Goal: Download file/media

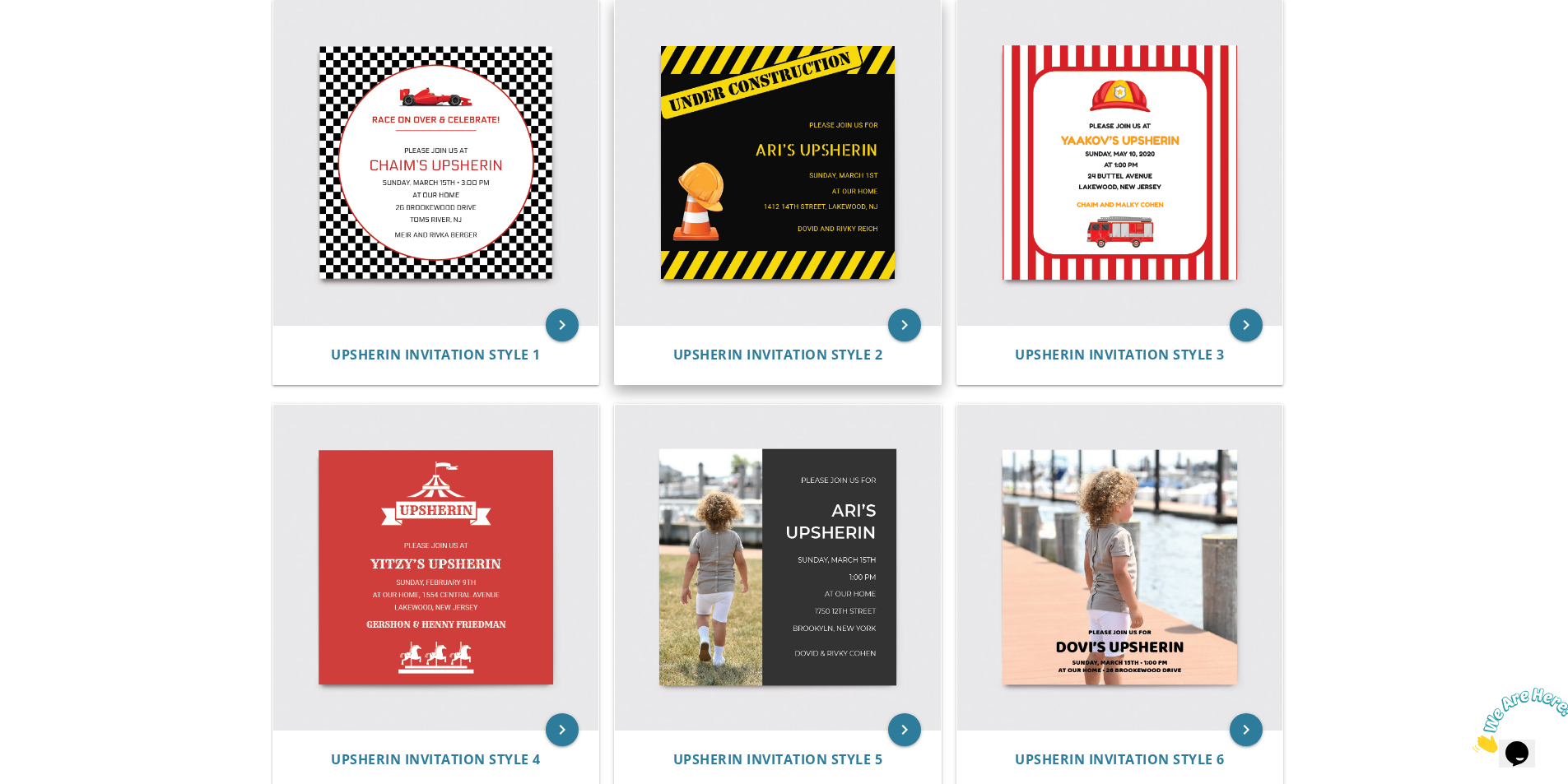
scroll to position [371, 0]
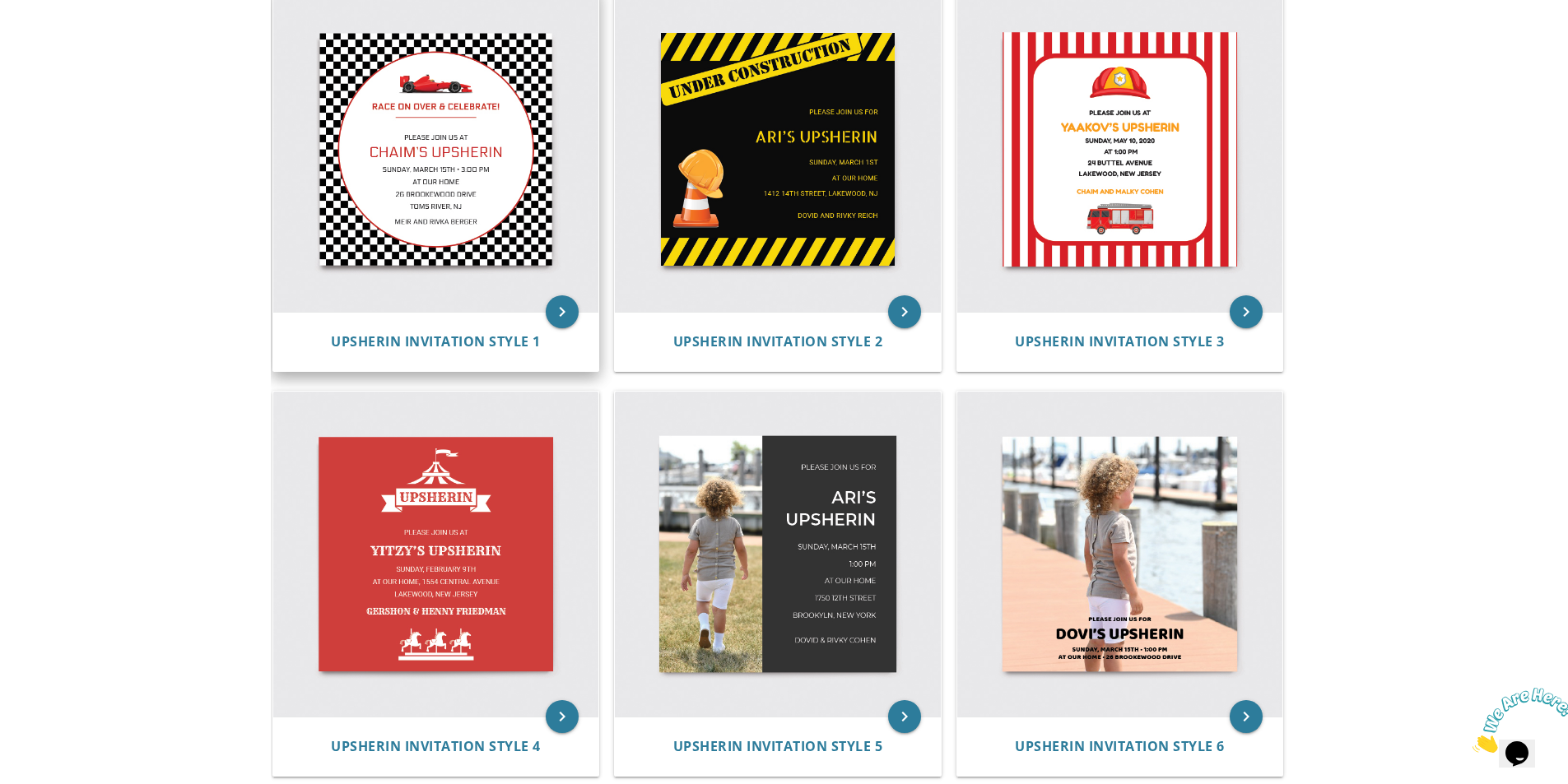
click at [469, 154] on img at bounding box center [436, 149] width 326 height 326
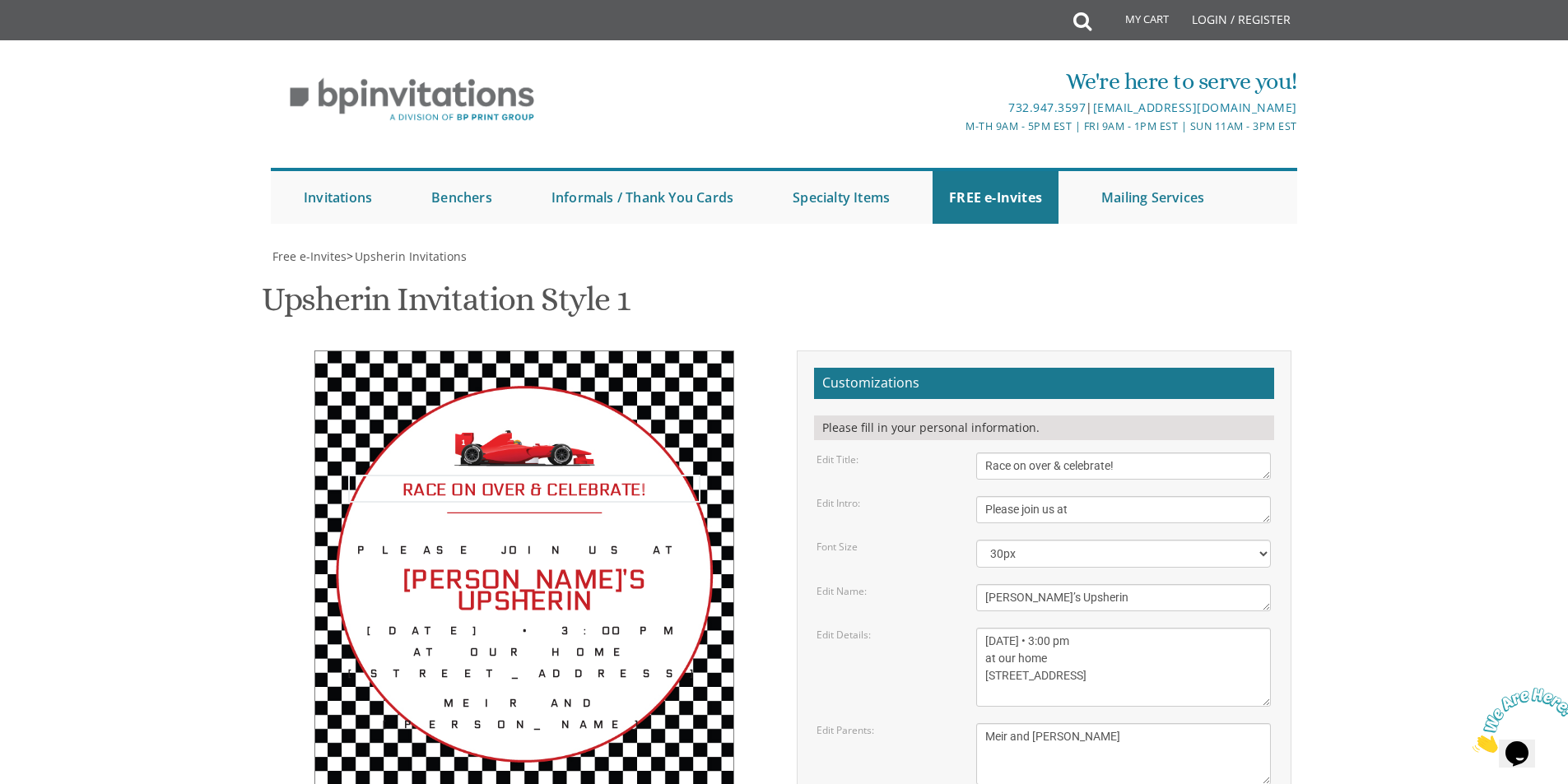
drag, startPoint x: 1119, startPoint y: 467, endPoint x: 947, endPoint y: 468, distance: 172.0
click at [947, 468] on div "Edit Title: Race on over & celebrate!" at bounding box center [1043, 466] width 479 height 27
drag, startPoint x: 1025, startPoint y: 468, endPoint x: 938, endPoint y: 468, distance: 87.0
click at [939, 468] on div "Edit Title: Race on over & celebrate!" at bounding box center [1043, 466] width 479 height 27
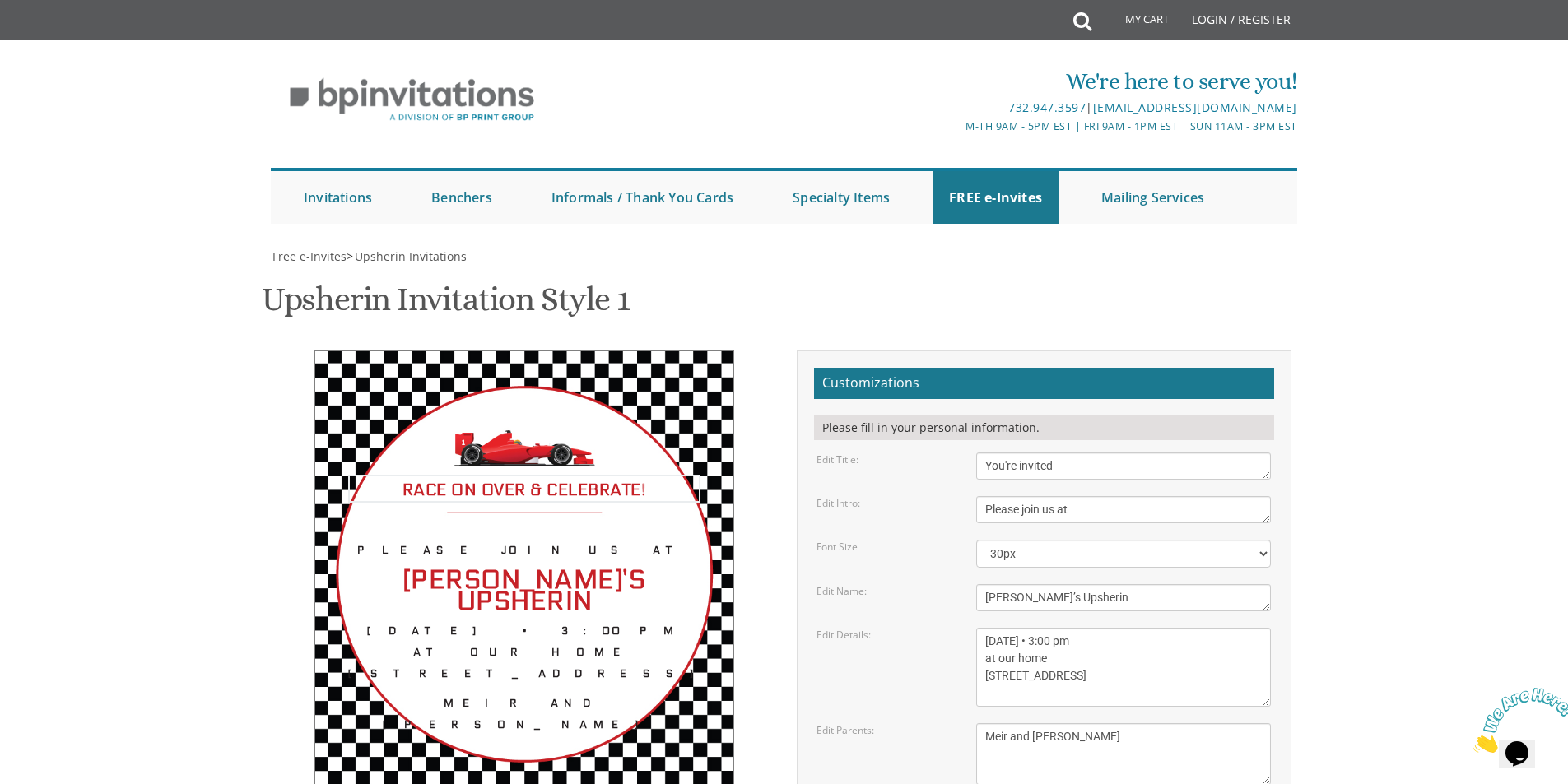
type textarea "You're invited"
click at [1103, 540] on select "20px 30px 40px 50px" at bounding box center [1123, 553] width 295 height 28
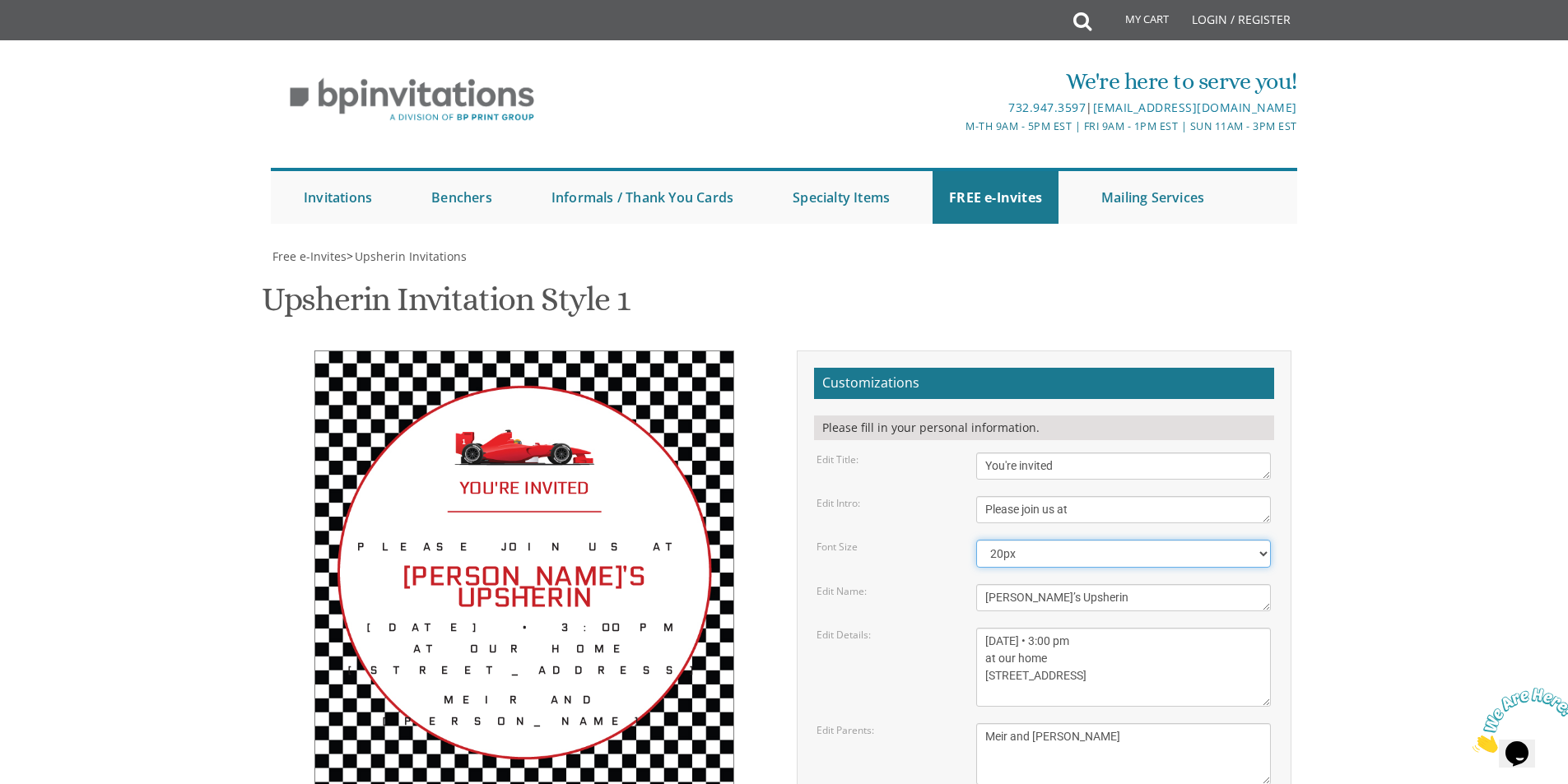
click at [976, 540] on select "20px 30px 40px 50px" at bounding box center [1123, 553] width 295 height 28
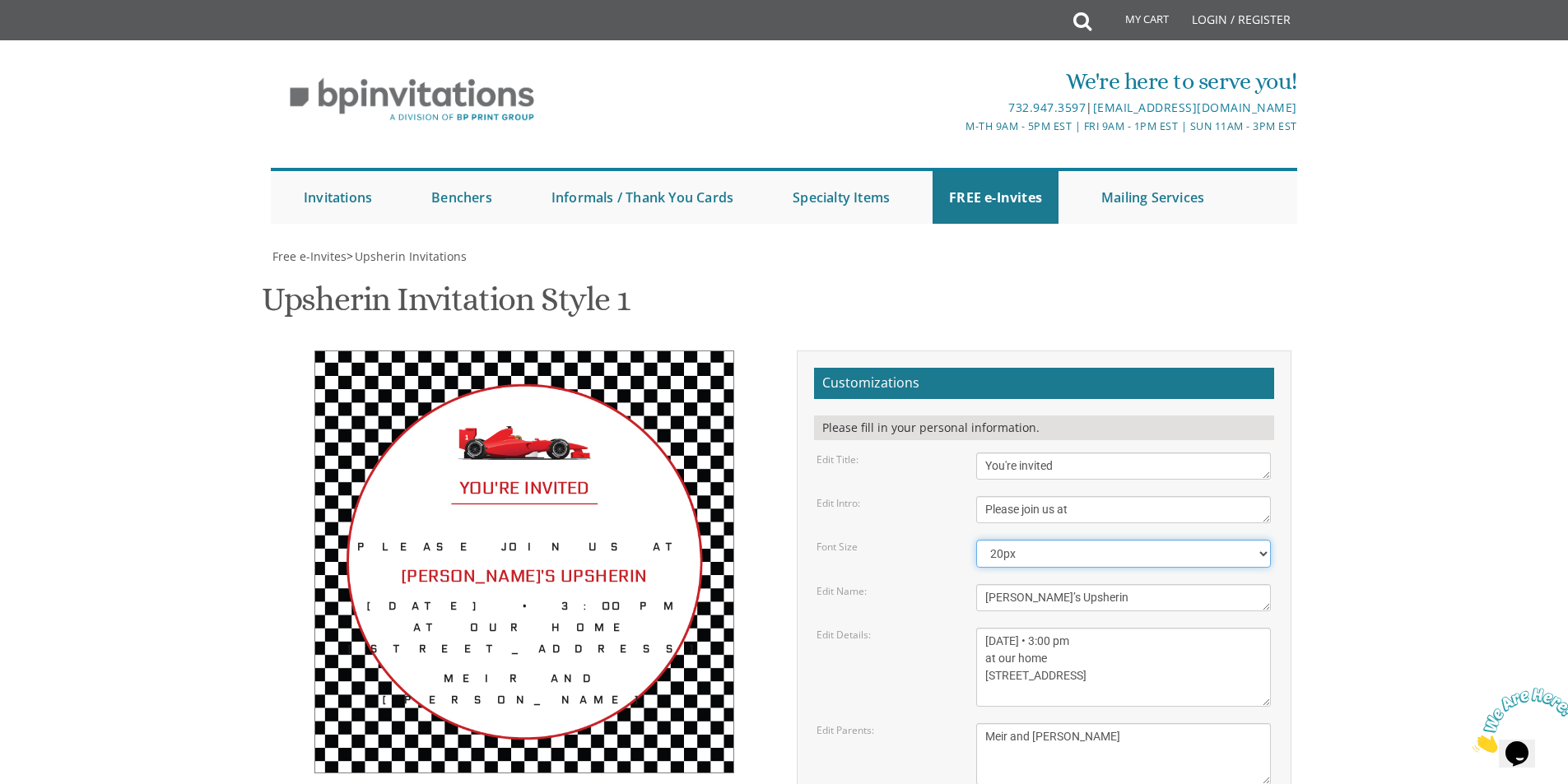
click at [1059, 540] on select "20px 30px 40px 50px" at bounding box center [1123, 553] width 295 height 28
select select "30px"
click at [976, 540] on select "20px 30px 40px 50px" at bounding box center [1123, 553] width 295 height 28
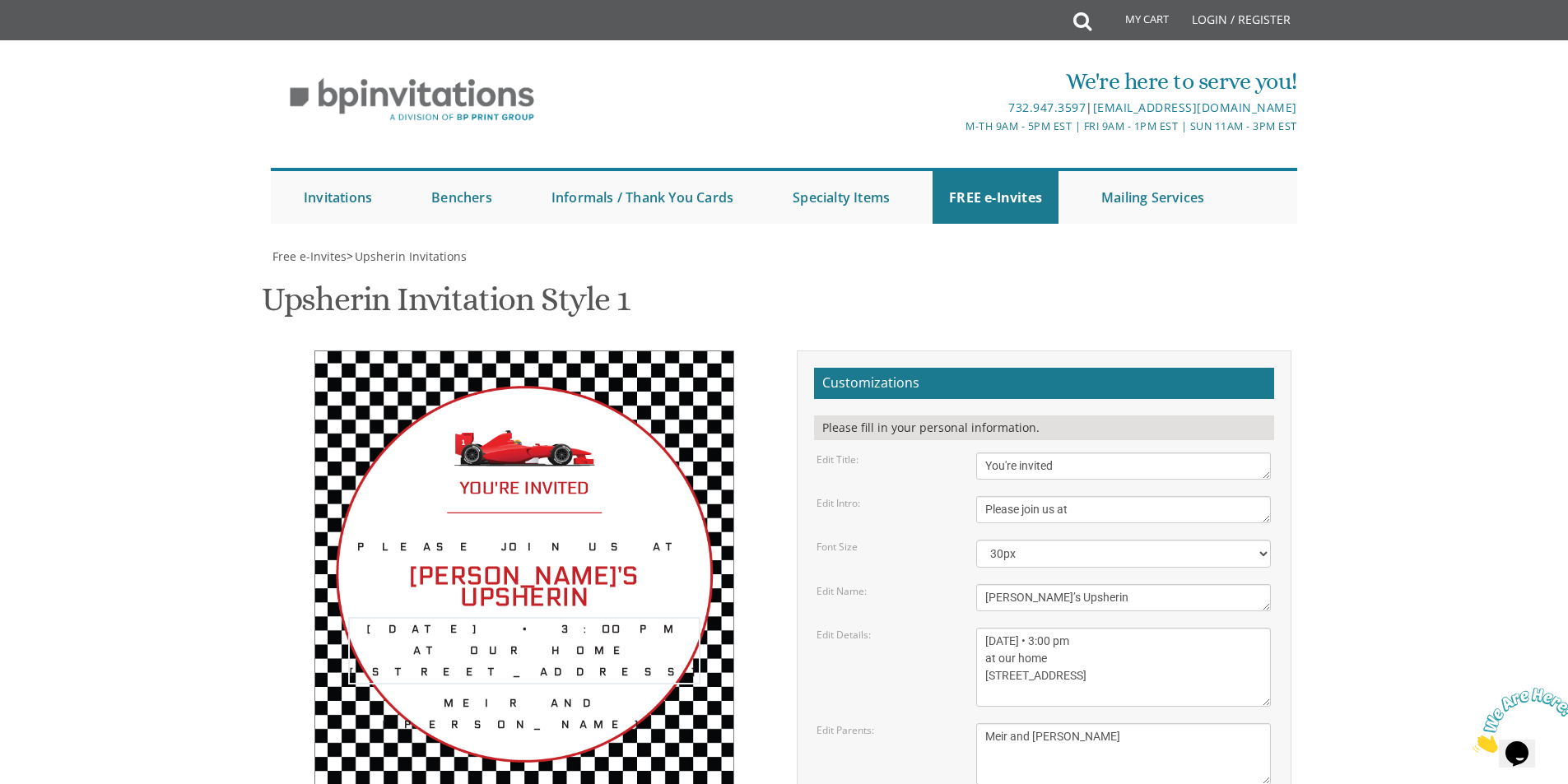
drag, startPoint x: 1098, startPoint y: 596, endPoint x: 981, endPoint y: 594, distance: 117.0
click at [980, 628] on textarea "[DATE] • 3:00 pm at our home [STREET_ADDRESS]" at bounding box center [1123, 667] width 295 height 79
click at [991, 628] on textarea "[DATE] • 3:00 pm at our home [STREET_ADDRESS]" at bounding box center [1123, 667] width 295 height 79
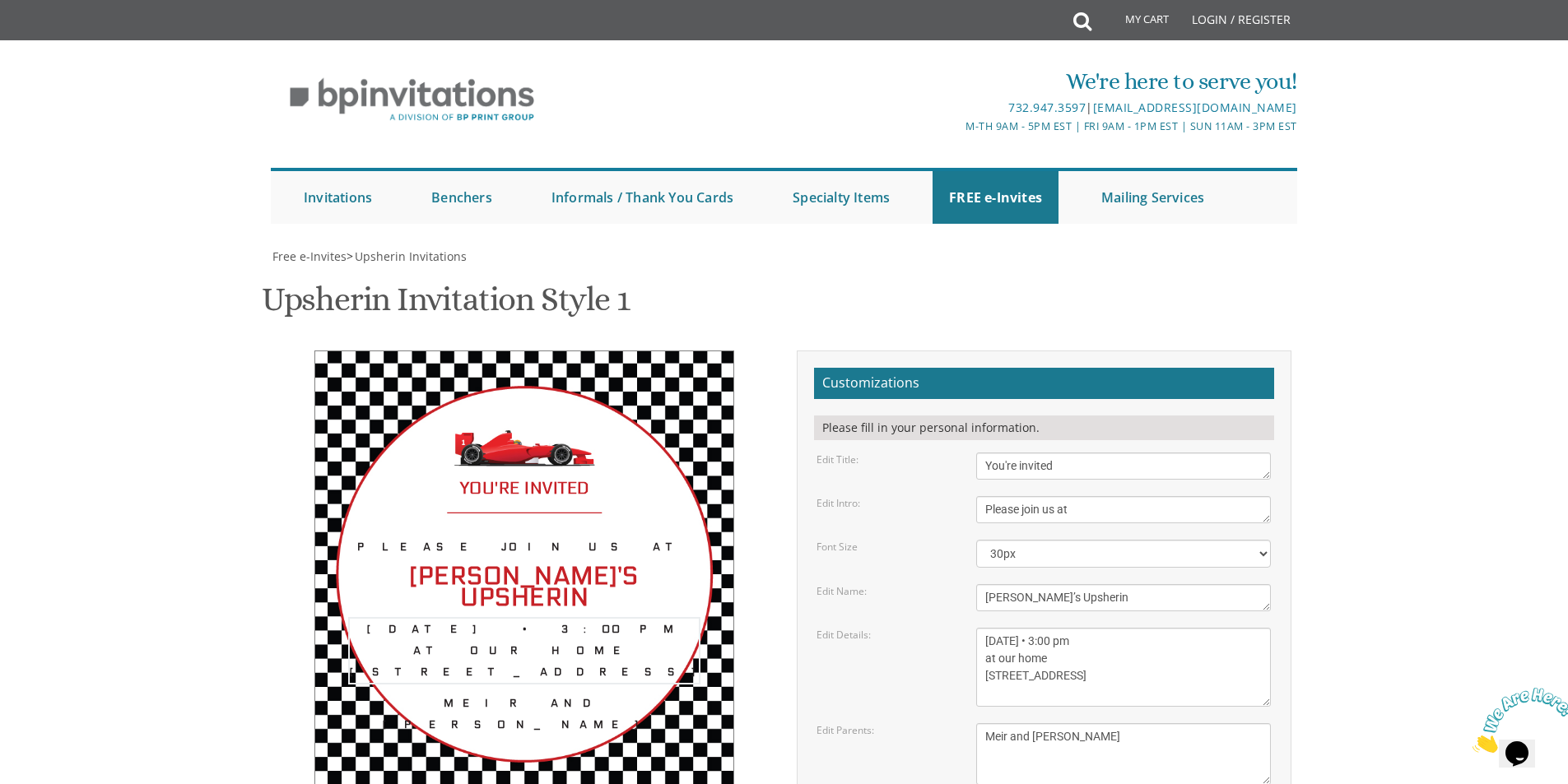
type textarea "[DATE] • 3:00 pm at our home [STREET_ADDRESS]"
drag, startPoint x: 1098, startPoint y: 656, endPoint x: 905, endPoint y: 659, distance: 193.0
click at [905, 723] on div "Edit Parents: Meir and [PERSON_NAME]" at bounding box center [1043, 753] width 479 height 62
type textarea "Nuchy & [PERSON_NAME]"
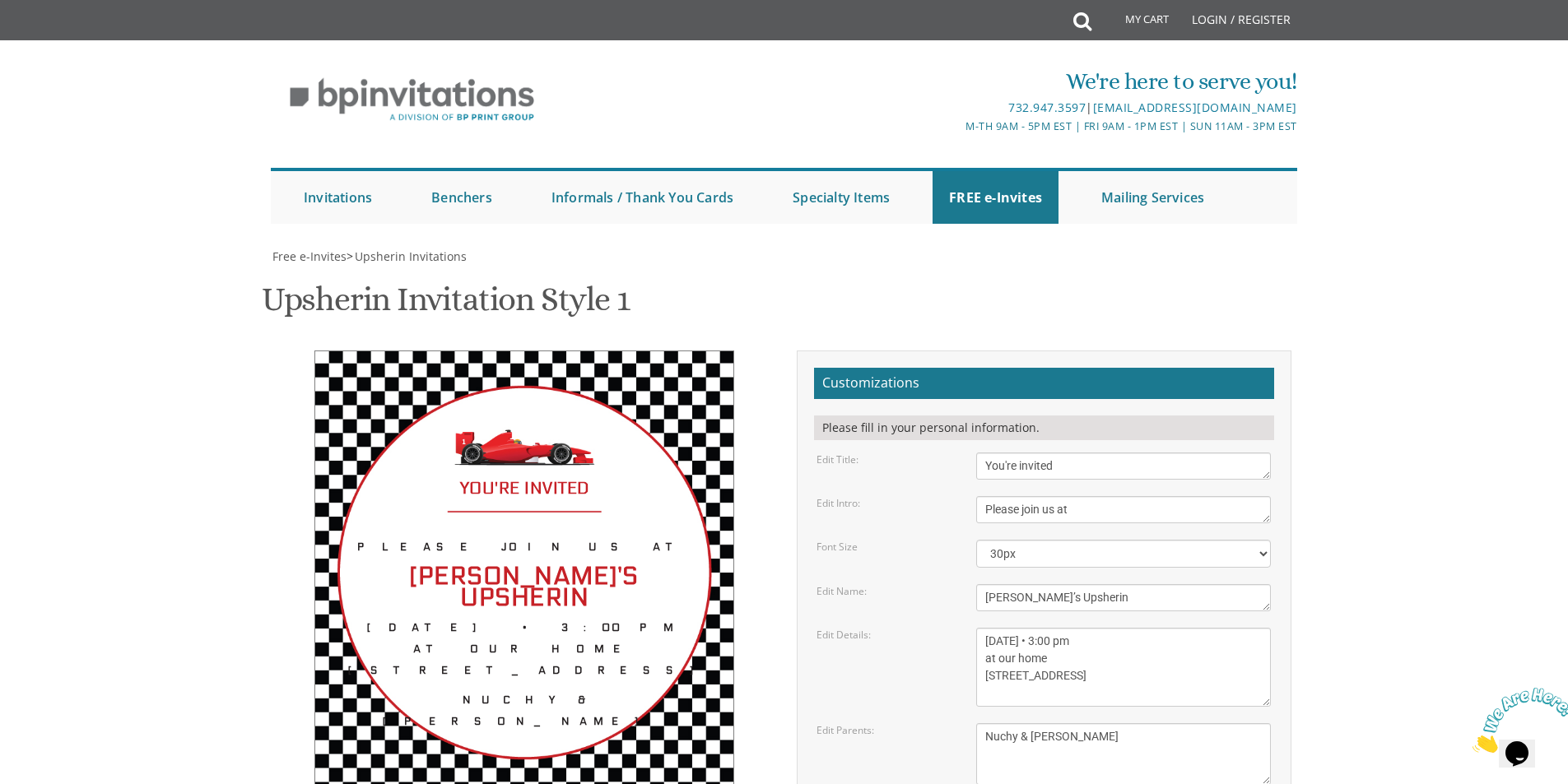
click at [1360, 465] on body "My Cart Total: View Cart Item(s) Submit My Cart Total: View Cart Item(s) Login …" at bounding box center [784, 697] width 1568 height 1396
drag, startPoint x: 1086, startPoint y: 475, endPoint x: 964, endPoint y: 476, distance: 122.0
click at [964, 628] on div "[DATE] • 3:00 pm at our home [STREET_ADDRESS]" at bounding box center [1123, 667] width 319 height 79
type textarea "[DATE] • 3:00 pm at our home [STREET_ADDRESS]"
click at [1096, 723] on textarea "Meir and [PERSON_NAME]" at bounding box center [1123, 753] width 295 height 62
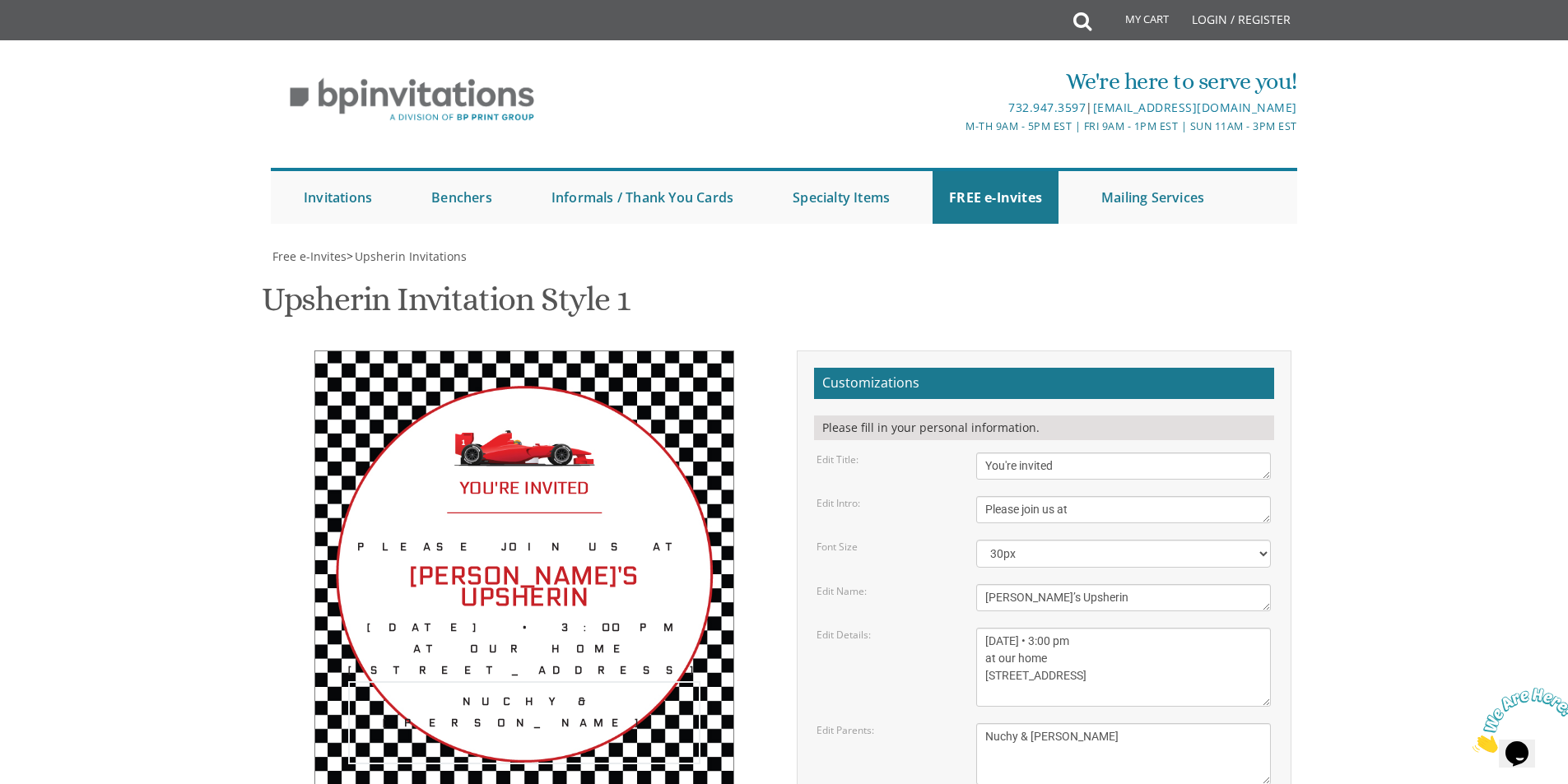
scroll to position [247, 0]
drag, startPoint x: 984, startPoint y: 395, endPoint x: 1112, endPoint y: 450, distance: 139.3
click at [1112, 628] on textarea "[DATE] • 3:00 pm at our home [STREET_ADDRESS]" at bounding box center [1123, 667] width 295 height 79
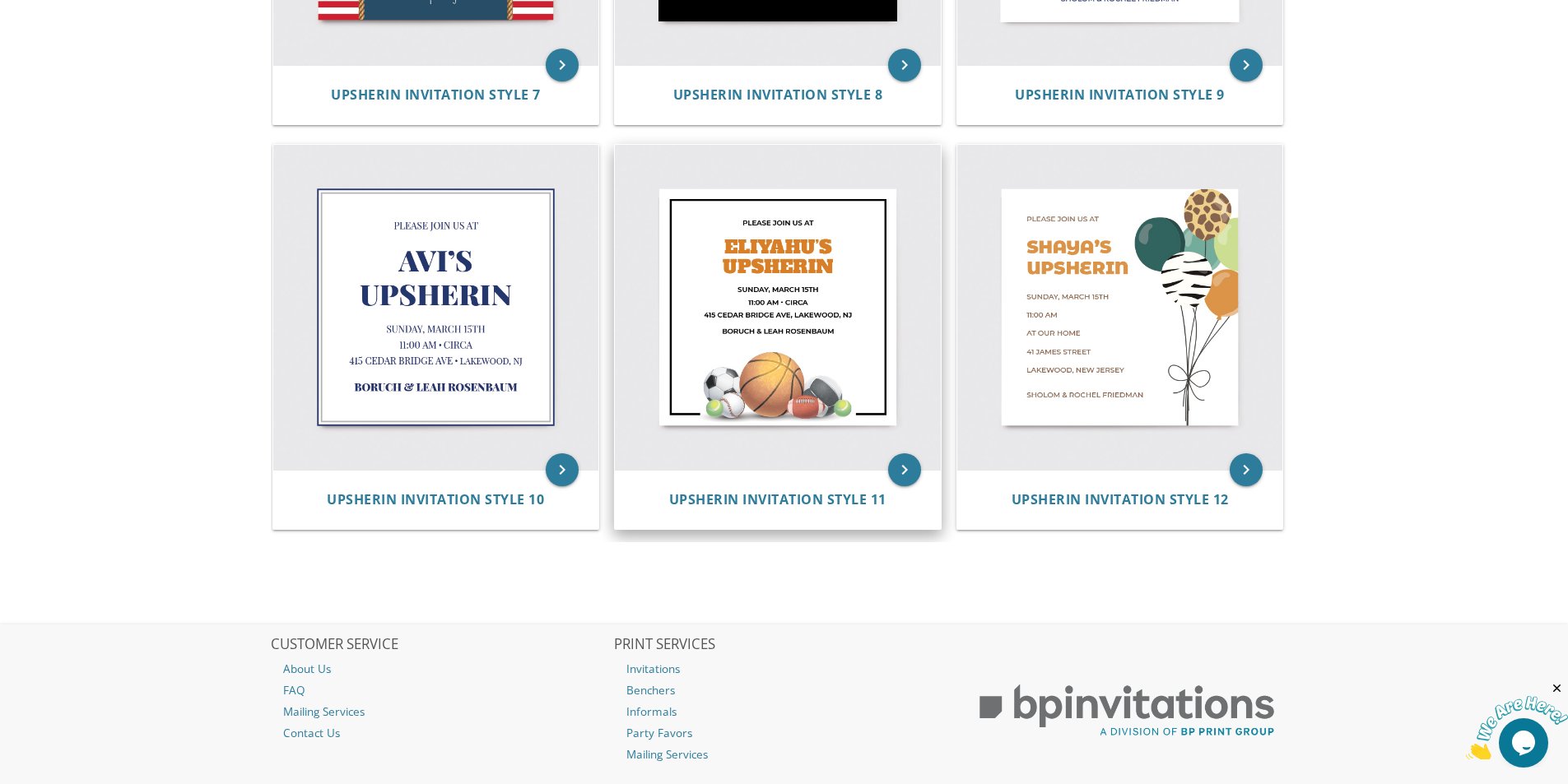
scroll to position [1194, 0]
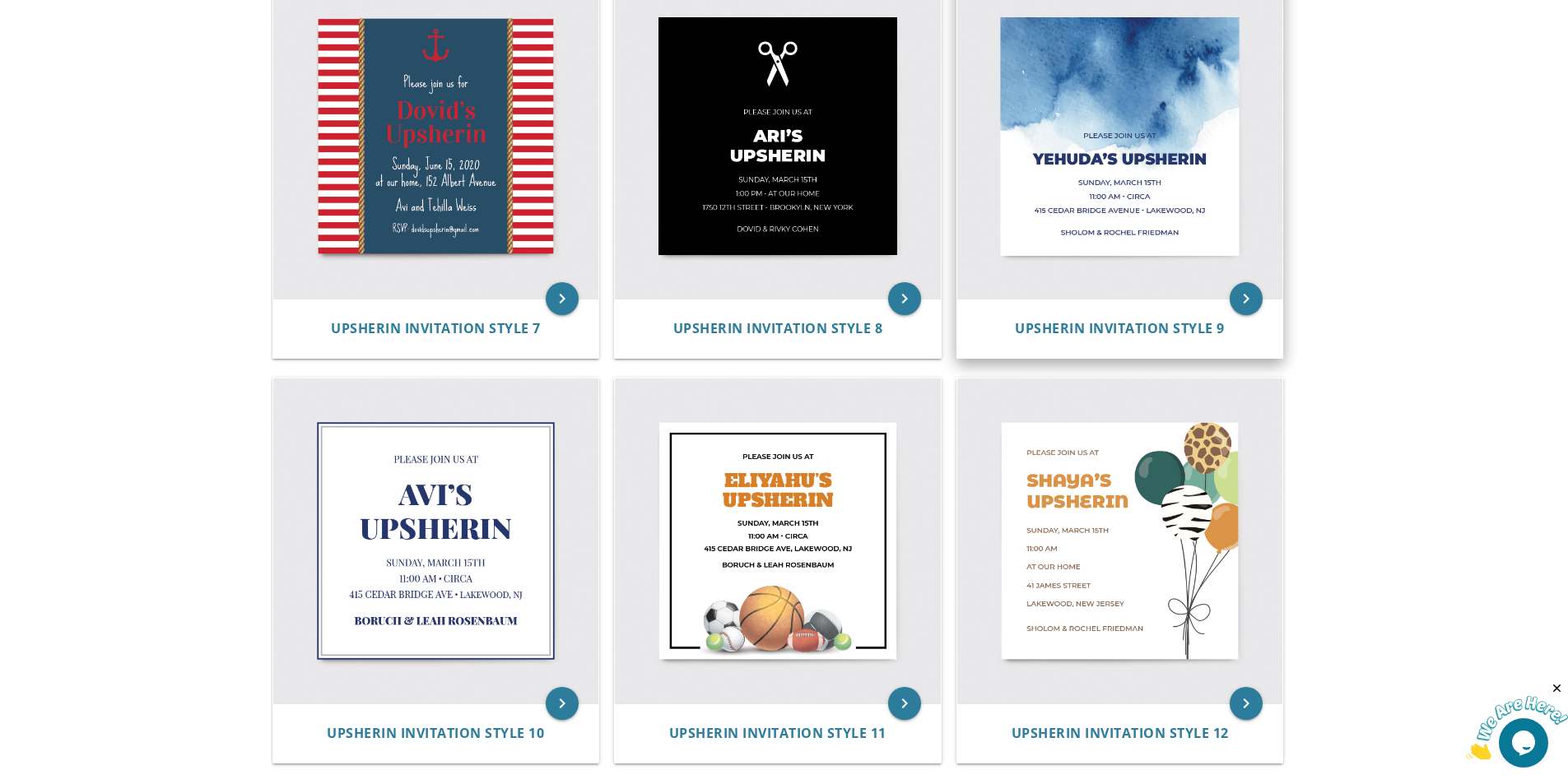
click at [1162, 171] on img at bounding box center [1120, 137] width 326 height 326
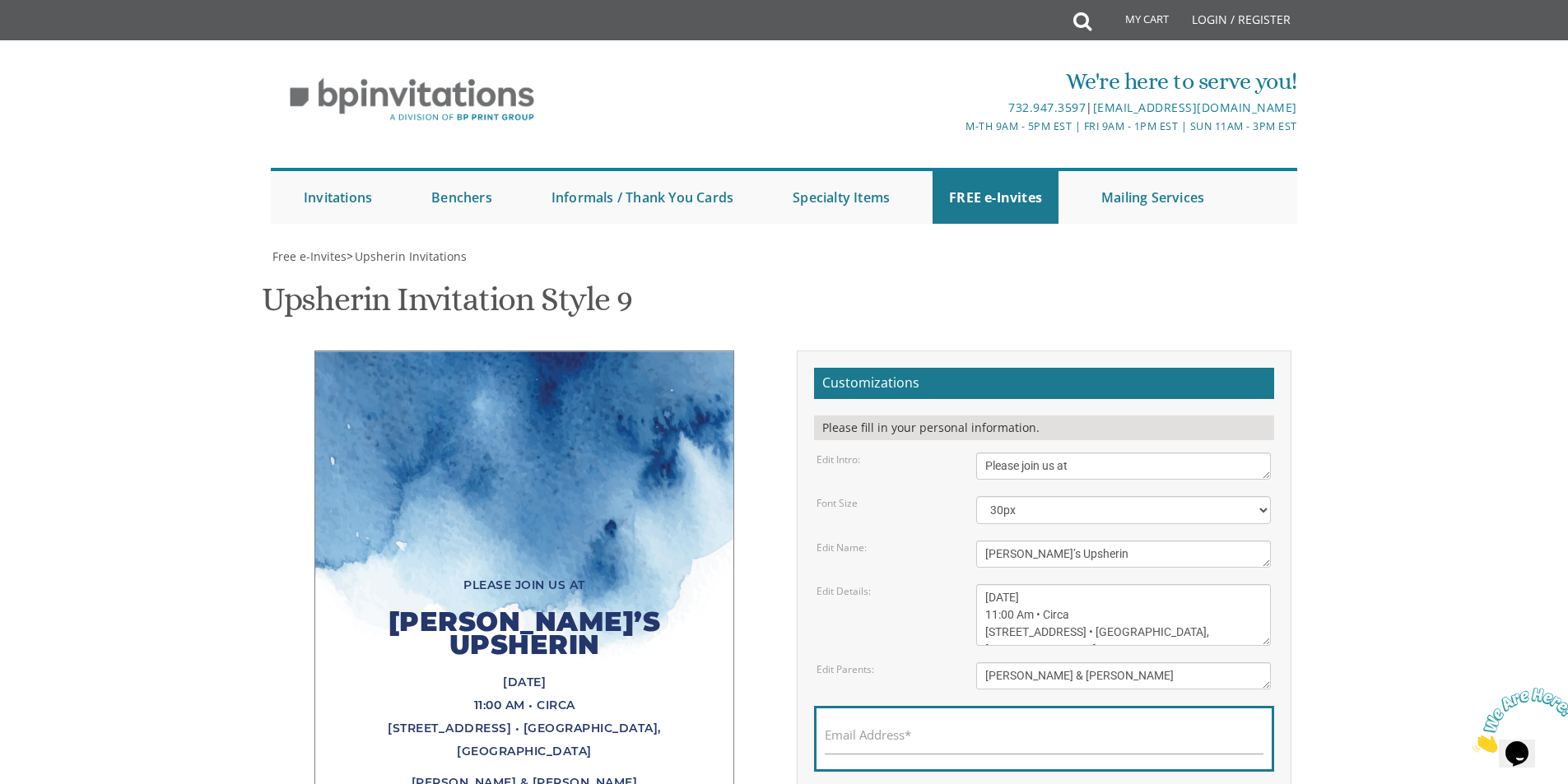
scroll to position [82, 0]
drag, startPoint x: 1199, startPoint y: 558, endPoint x: 973, endPoint y: 510, distance: 231.0
click at [971, 584] on div "Sunday, March 15th 11:00 Am • Circa 415 Cedar Bridge Avenue • Lakewood, NJ" at bounding box center [1123, 614] width 319 height 62
paste textarea "[DATE] • 3:00 pm at our home [STREET_ADDRESS]"
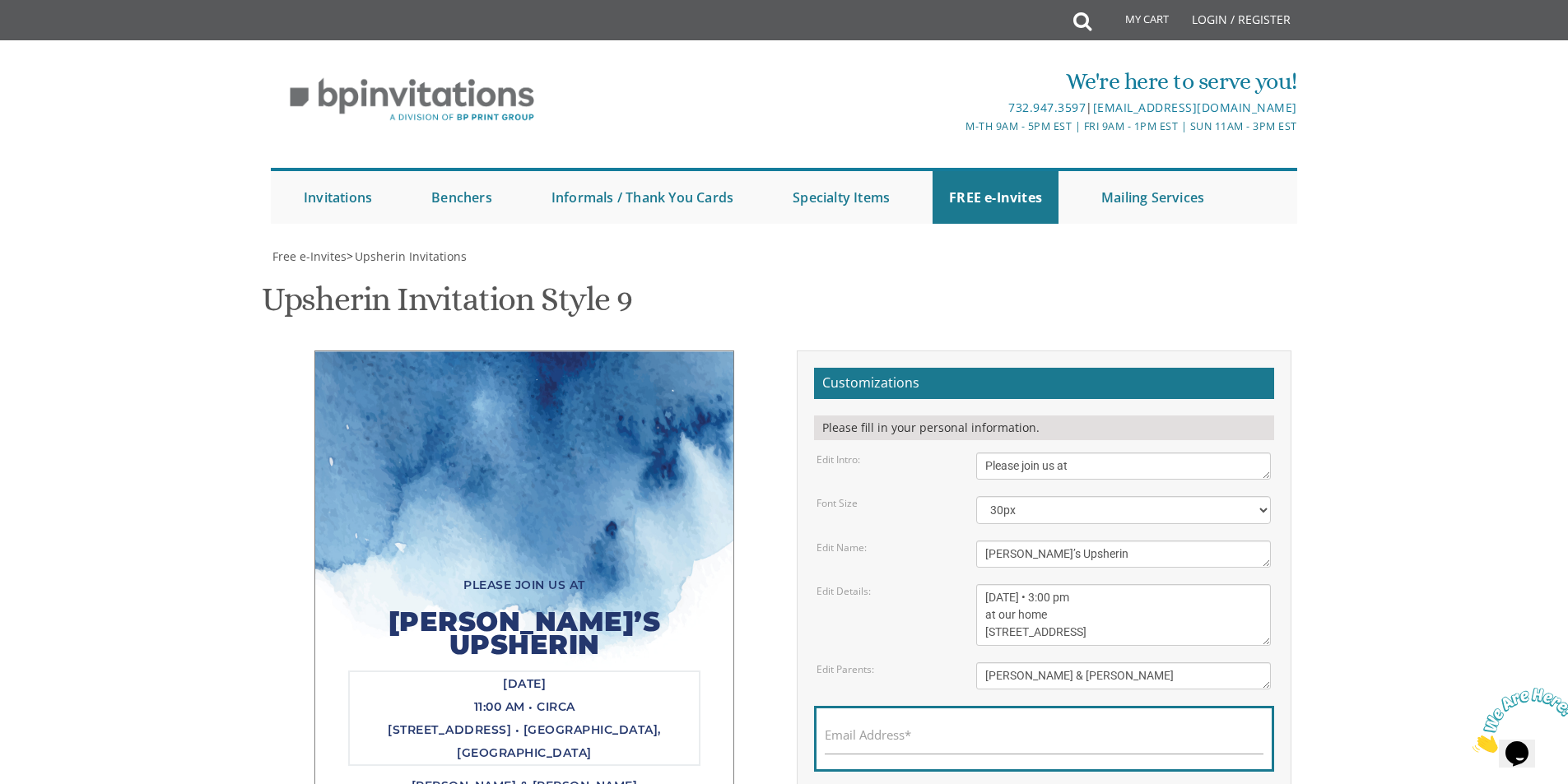
type textarea "[DATE] • 3:00 pm at our home [STREET_ADDRESS]"
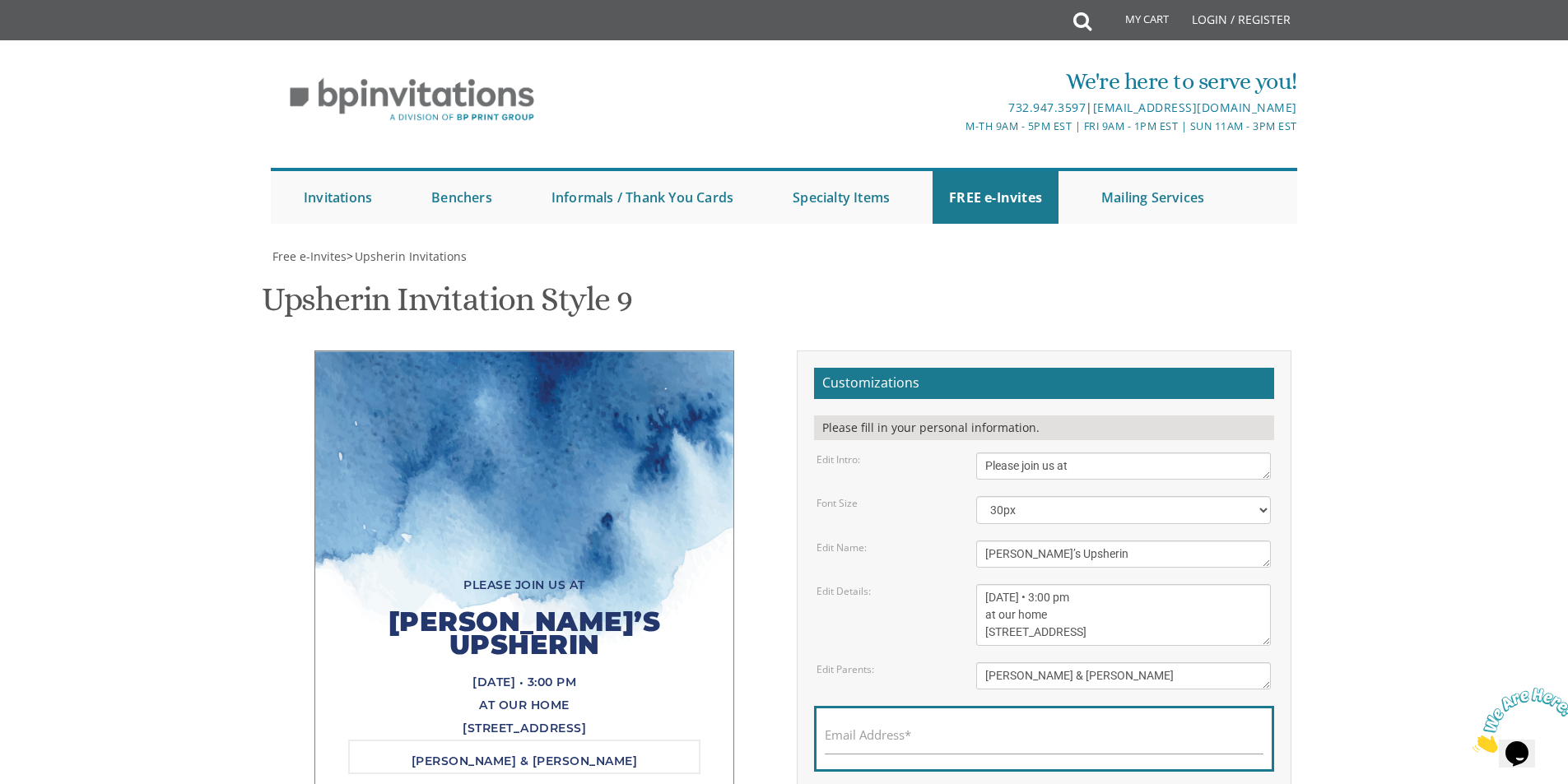
drag, startPoint x: 1116, startPoint y: 591, endPoint x: 928, endPoint y: 594, distance: 188.0
click at [928, 662] on div "Edit Parents: Sholom & Rochel Friedman" at bounding box center [1043, 675] width 479 height 27
type textarea "Nuchem & Malka Fogel"
click at [998, 540] on textarea "Yehuda’s Upsherin" at bounding box center [1123, 554] width 295 height 27
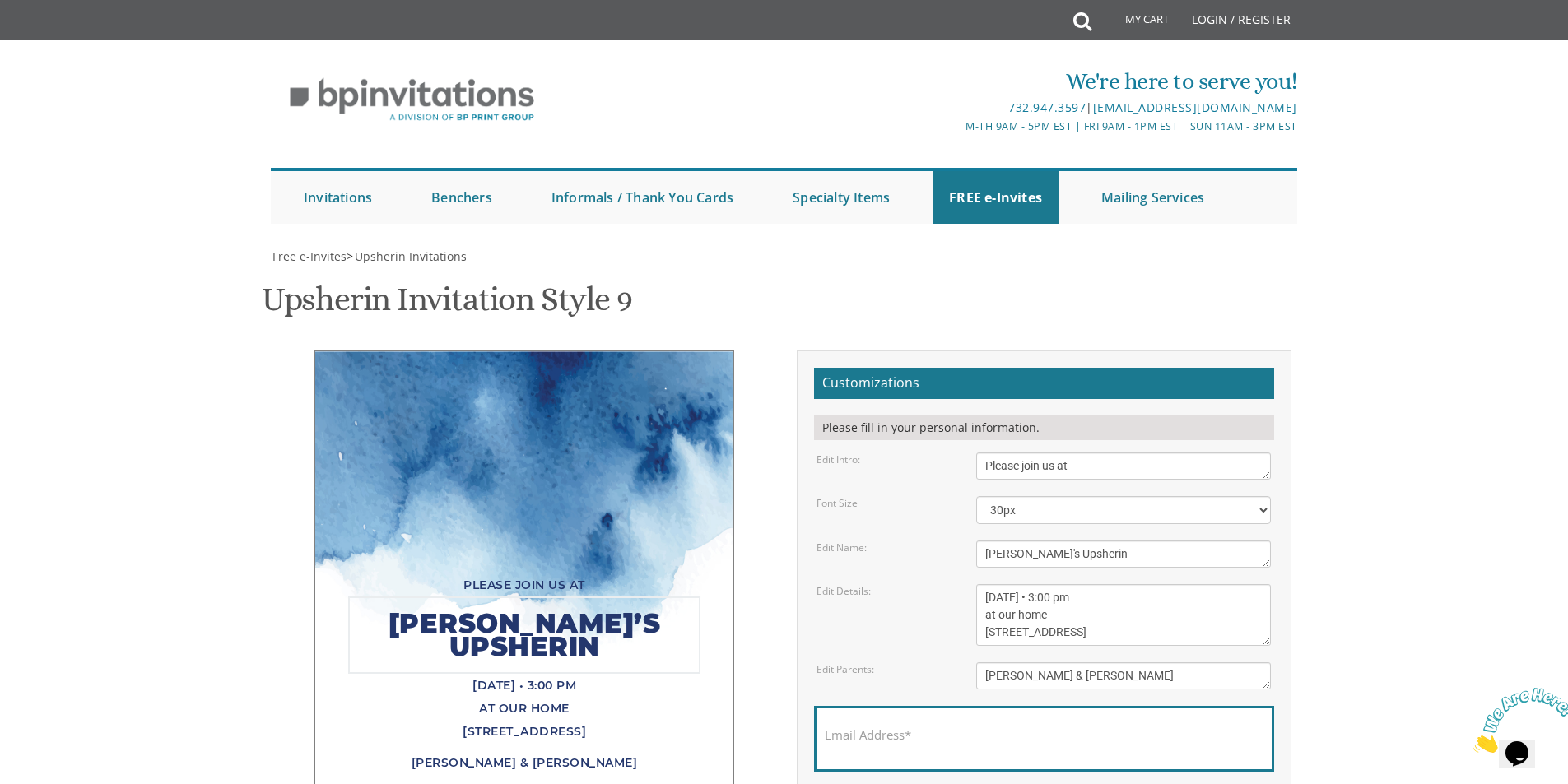
type textarea "Chaim's Upsherin"
click at [1092, 584] on textarea "Sunday, March 15th 11:00 Am • Circa 415 Cedar Bridge Avenue • Lakewood, NJ" at bounding box center [1123, 614] width 295 height 62
click at [698, 651] on div "Please join us at Chaim's Upsherin Wednesday, November 19 • 3:00 pm at our home…" at bounding box center [784, 607] width 1038 height 513
click at [1129, 584] on textarea "Sunday, March 15th 11:00 Am • Circa 415 Cedar Bridge Avenue • Lakewood, NJ" at bounding box center [1123, 614] width 295 height 62
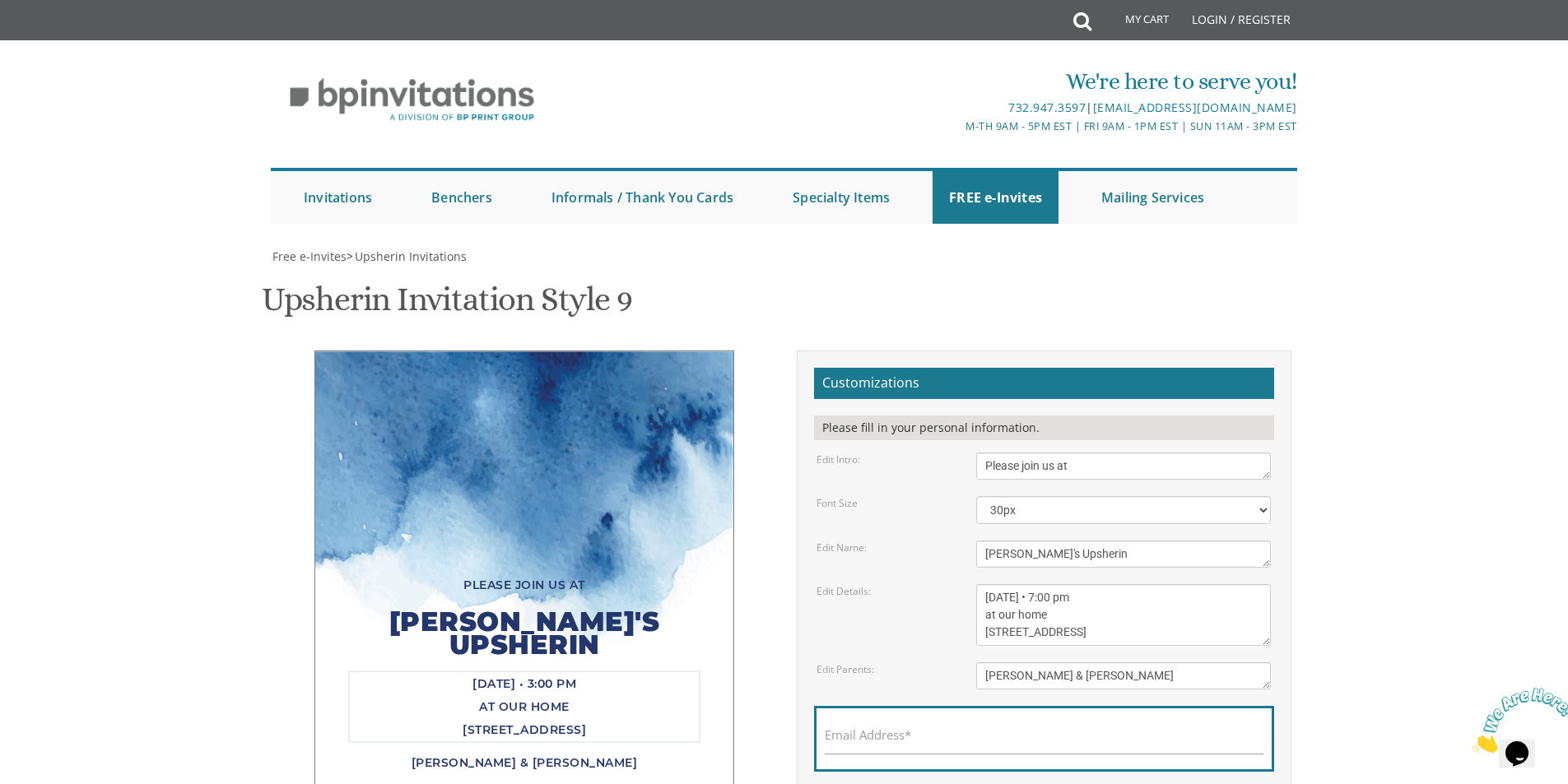
type textarea "Wednesday, November 19 • 7:00 pm at our home 1133 46th Street, Apt 410 Brooklyn…"
click at [1176, 734] on input "Email Address*" at bounding box center [1043, 744] width 439 height 20
click at [1402, 496] on body "My Cart Total: View Cart Item(s) Submit My Cart Total: View Cart Item(s) Login …" at bounding box center [784, 650] width 1568 height 1301
click at [935, 734] on input "Email Address*" at bounding box center [1043, 744] width 439 height 20
type input "malkag20av@gmail.com"
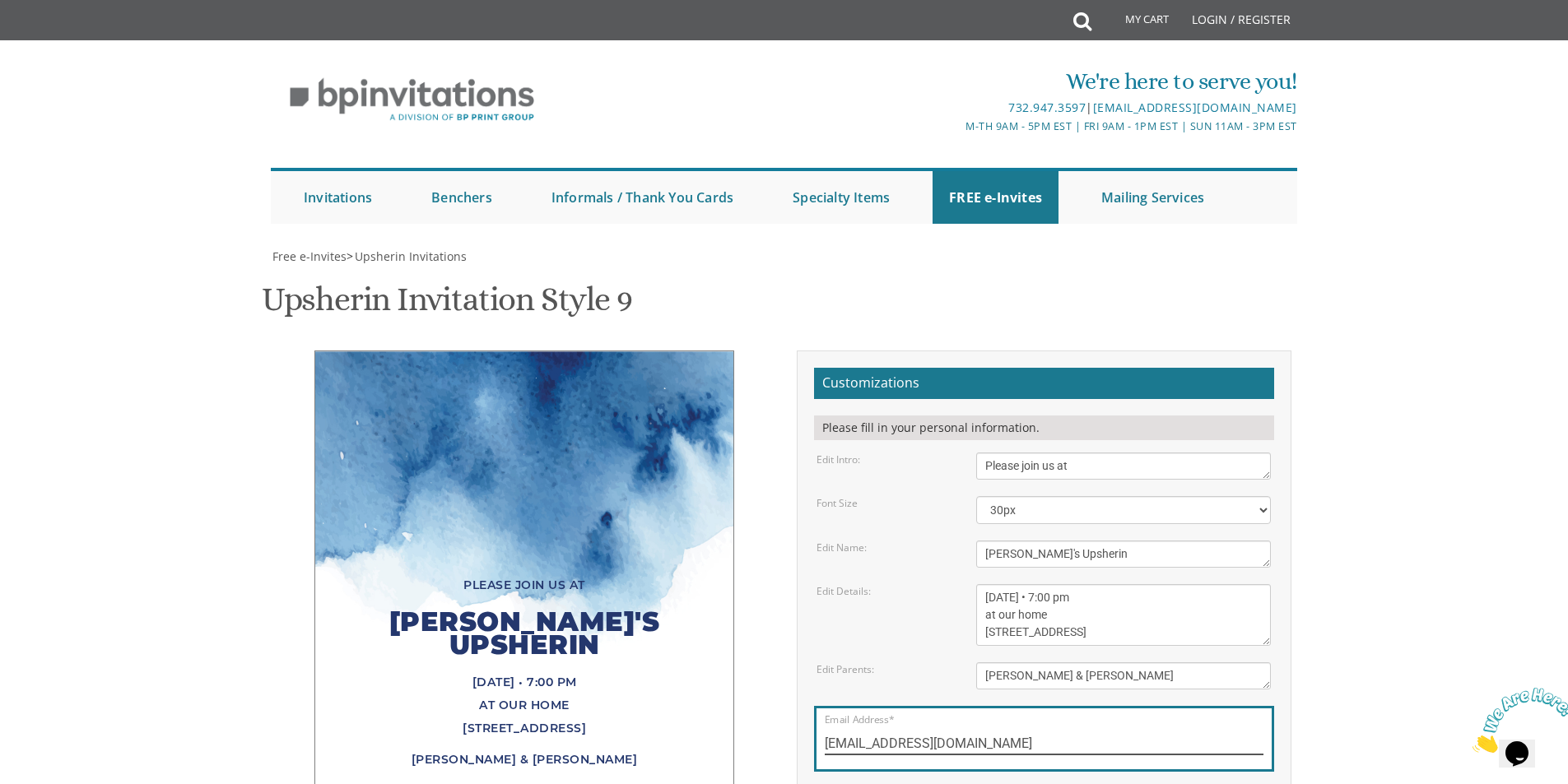
scroll to position [165, 0]
click at [1372, 542] on body "My Cart Total: View Cart Item(s) Submit My Cart Total: View Cart Item(s) Login …" at bounding box center [784, 650] width 1568 height 1301
click at [1128, 584] on textarea "Sunday, March 15th 11:00 Am • Circa 415 Cedar Bridge Avenue • Lakewood, NJ" at bounding box center [1123, 614] width 295 height 62
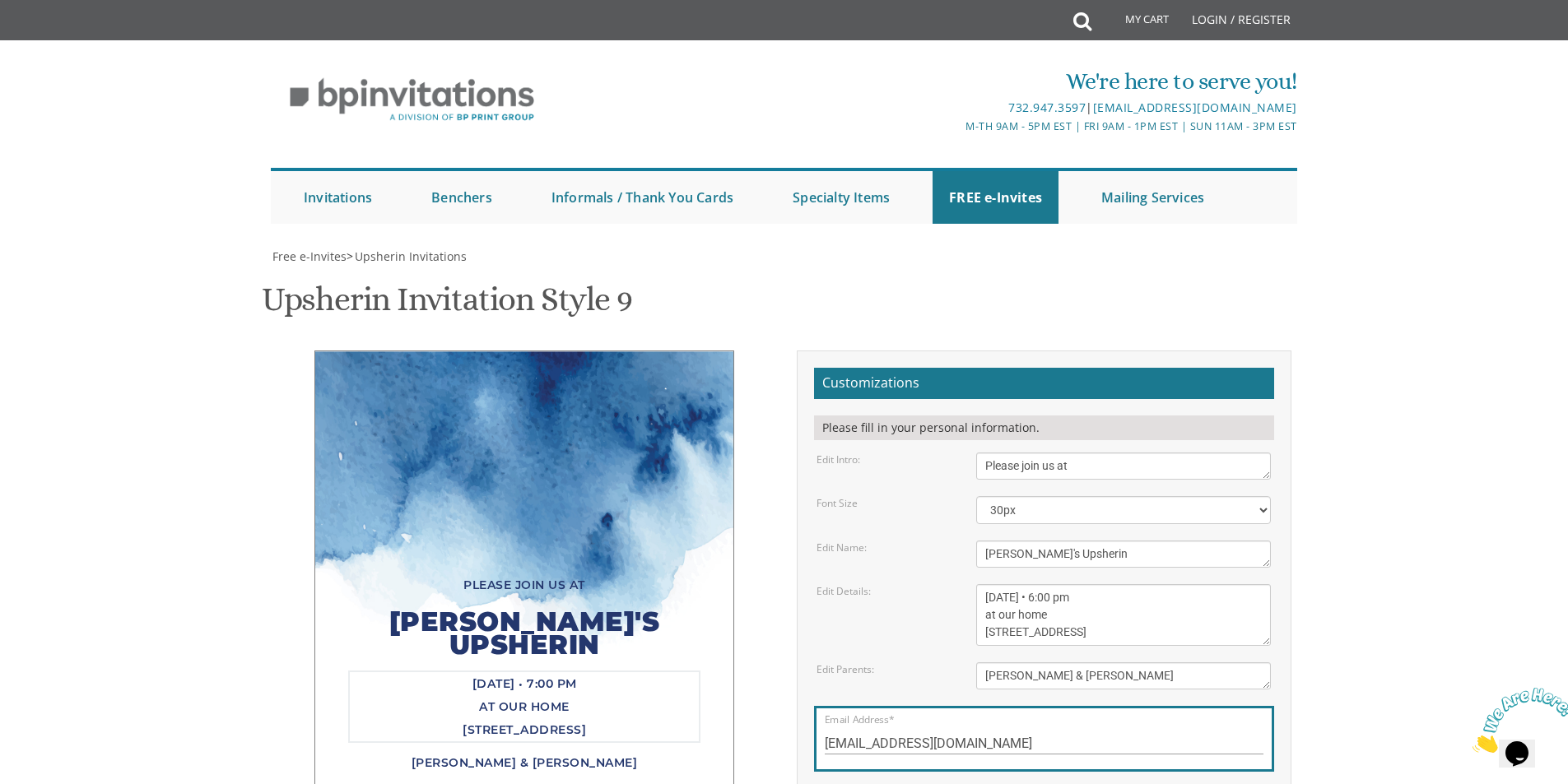
type textarea "Wednesday, November 19 • 6:00 pm at our home 1133 46th Street, Apt 410 Brooklyn…"
